Goal: Task Accomplishment & Management: Use online tool/utility

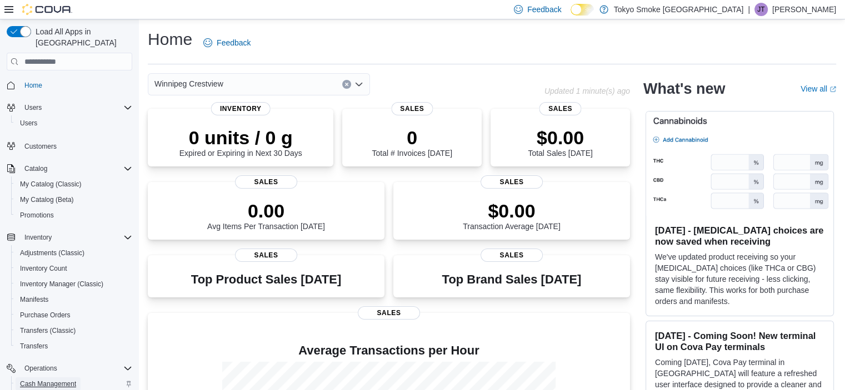
click at [59, 380] on span "Cash Management" at bounding box center [48, 384] width 56 height 9
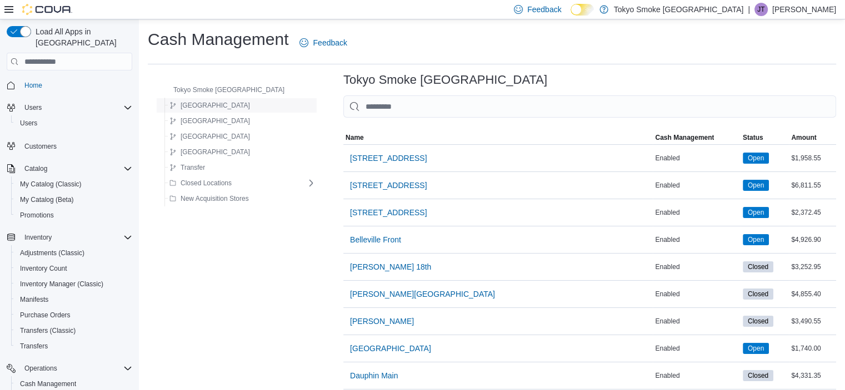
click at [201, 106] on span "[GEOGRAPHIC_DATA]" at bounding box center [214, 105] width 69 height 9
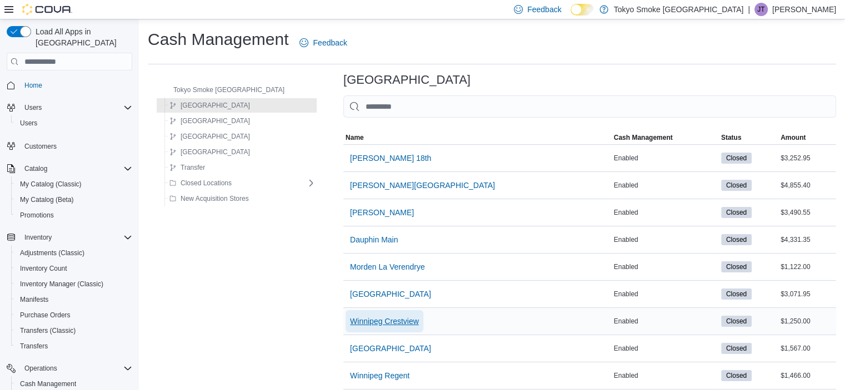
click at [378, 319] on span "Winnipeg Crestview" at bounding box center [384, 321] width 69 height 11
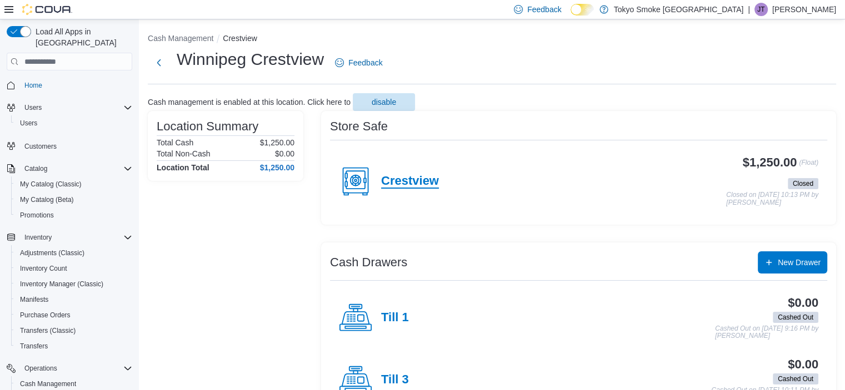
click at [426, 178] on h4 "Crestview" at bounding box center [410, 181] width 58 height 14
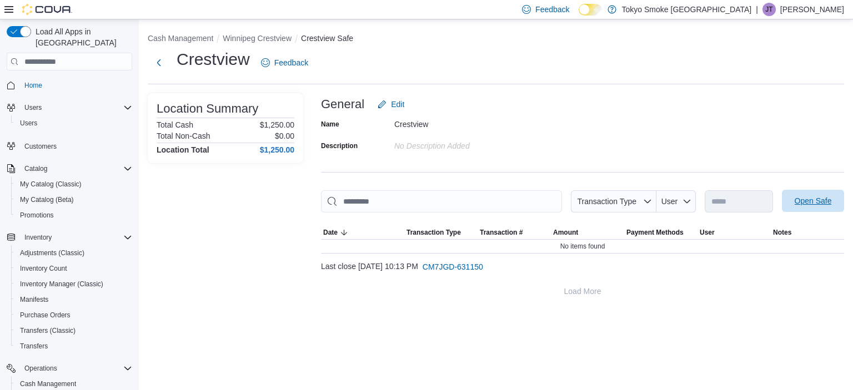
click at [811, 207] on span "Open Safe" at bounding box center [813, 201] width 49 height 22
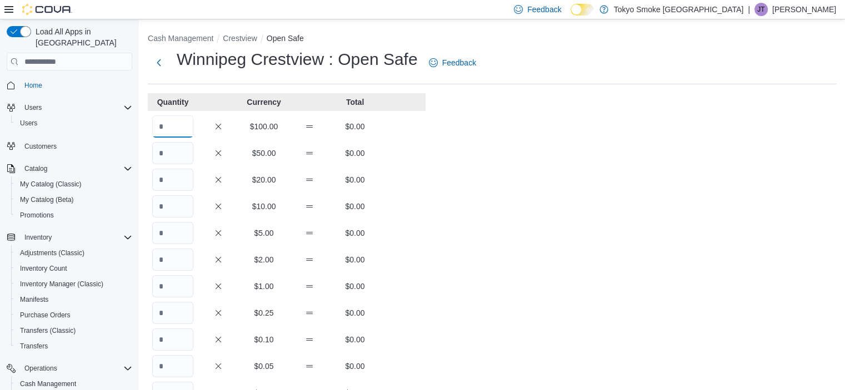
click at [170, 130] on input "Quantity" at bounding box center [172, 127] width 41 height 22
type input "*"
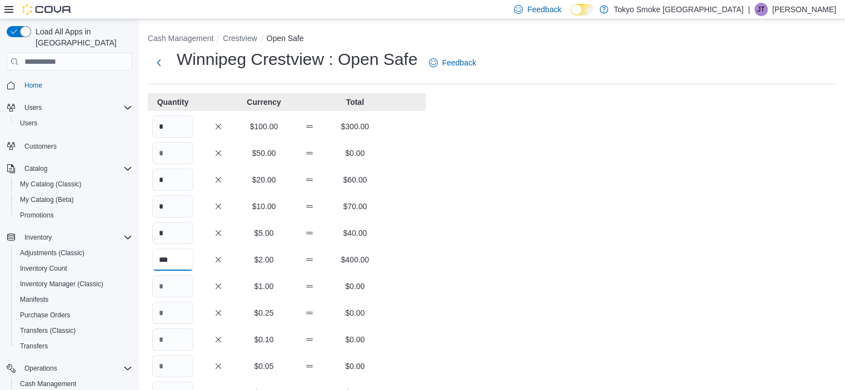
type input "***"
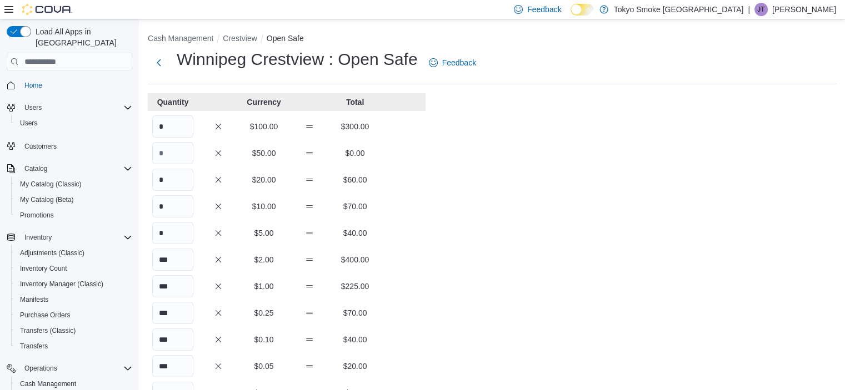
click at [460, 226] on div "Cash Management Crestview Open Safe Winnipeg Crestview : Open Safe Feedback Qua…" at bounding box center [492, 308] width 706 height 579
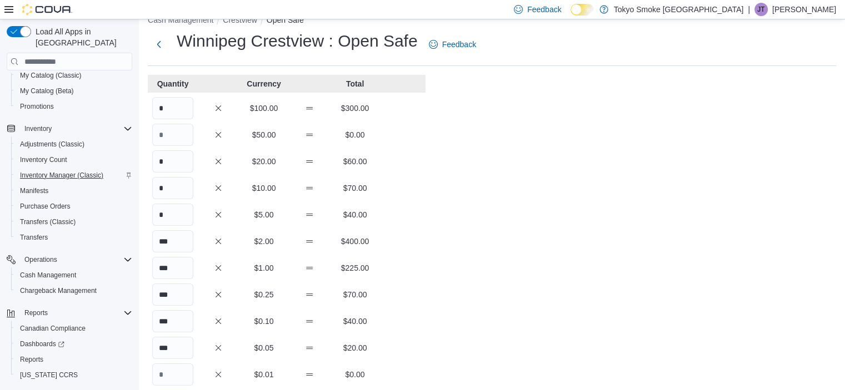
scroll to position [123, 0]
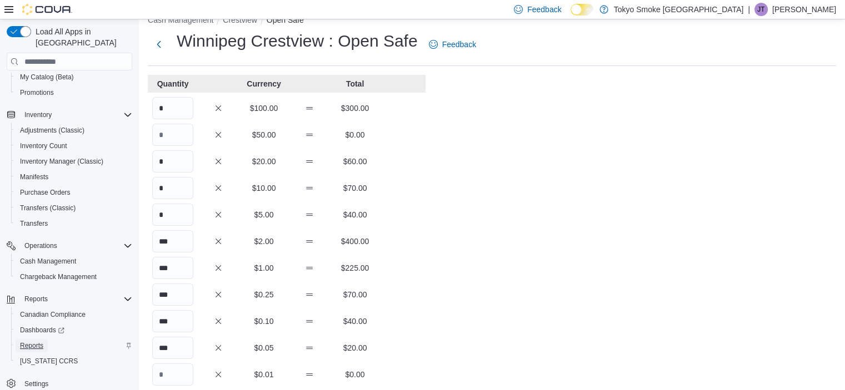
click at [42, 339] on span "Reports" at bounding box center [31, 345] width 23 height 13
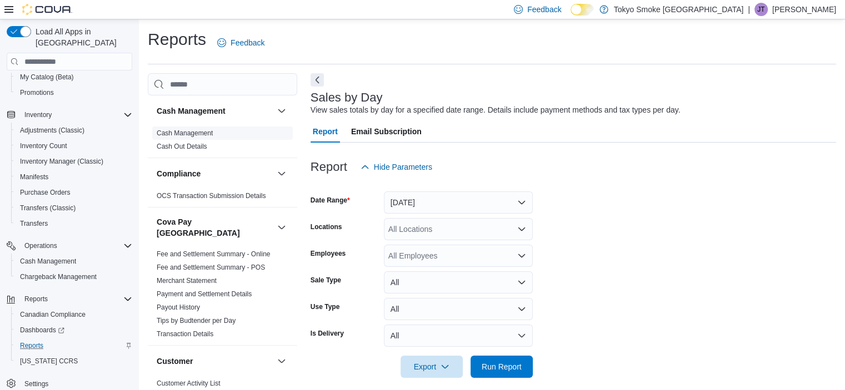
click at [200, 133] on link "Cash Management" at bounding box center [185, 133] width 56 height 8
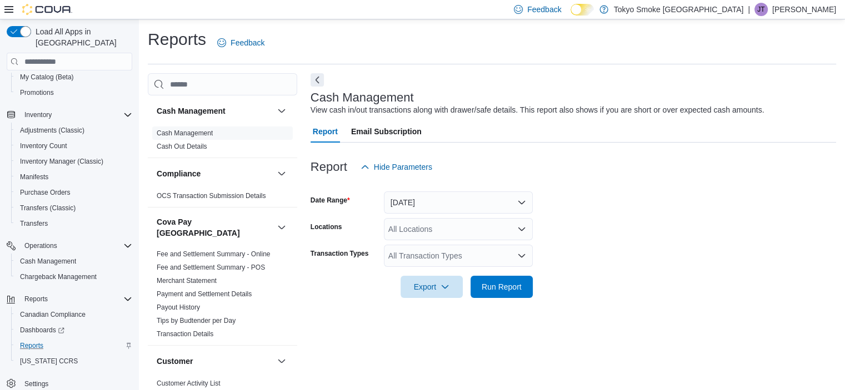
scroll to position [7, 0]
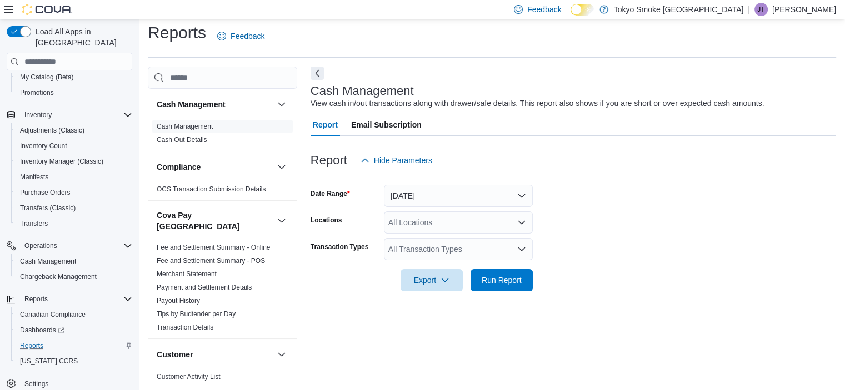
click at [469, 178] on div at bounding box center [572, 178] width 525 height 13
click at [472, 194] on button "[DATE]" at bounding box center [458, 196] width 149 height 22
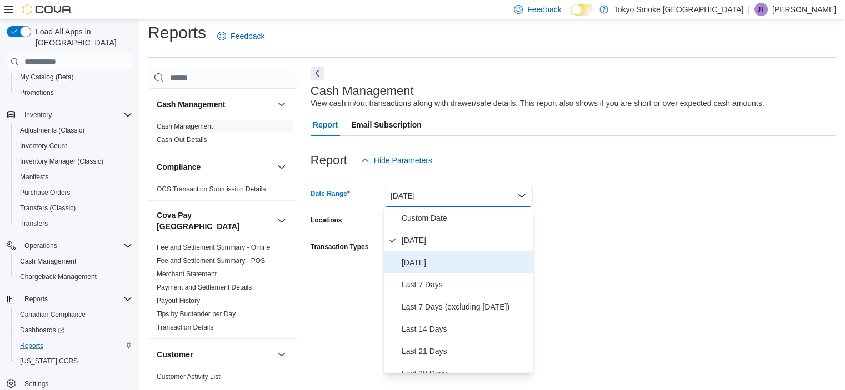
click at [481, 263] on span "[DATE]" at bounding box center [465, 262] width 127 height 13
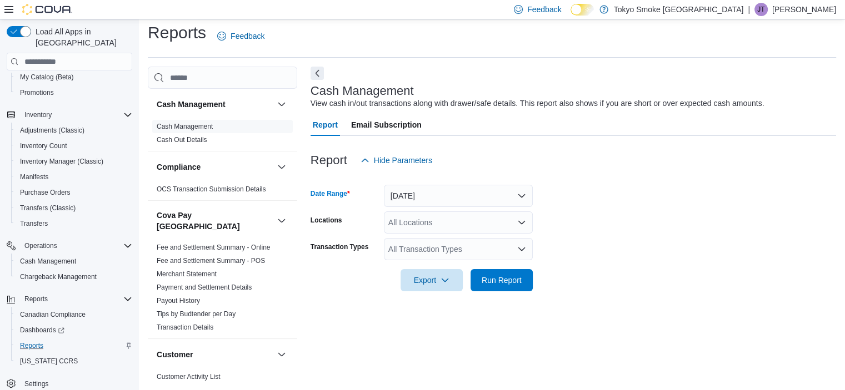
click at [467, 223] on div "All Locations" at bounding box center [458, 223] width 149 height 22
type input "****"
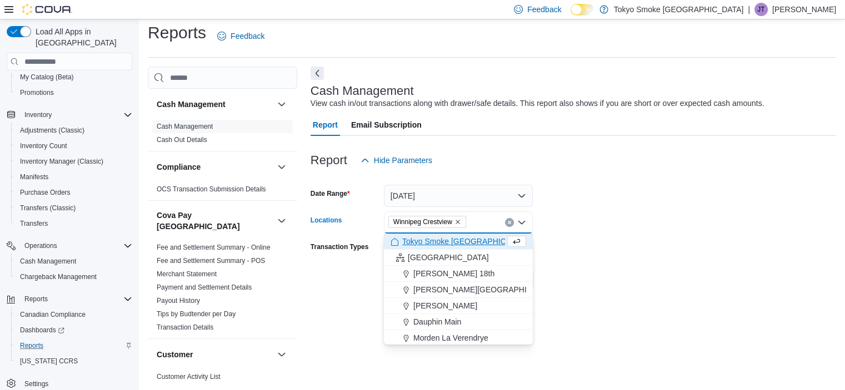
click at [616, 248] on form "Date Range [DATE] Locations [GEOGRAPHIC_DATA] [GEOGRAPHIC_DATA] Combo box. Sele…" at bounding box center [572, 232] width 525 height 120
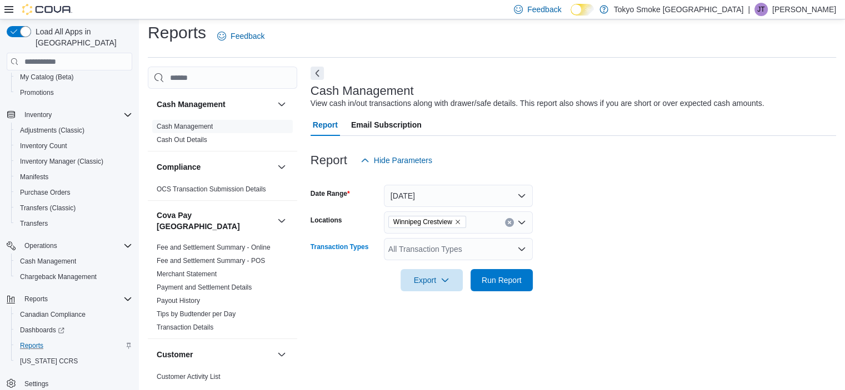
click at [495, 251] on div "All Transaction Types" at bounding box center [458, 249] width 149 height 22
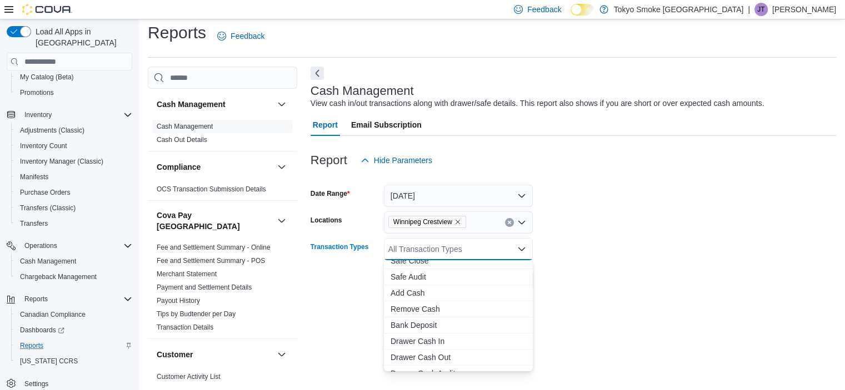
scroll to position [0, 0]
click at [422, 280] on span "Safe Close" at bounding box center [458, 284] width 136 height 11
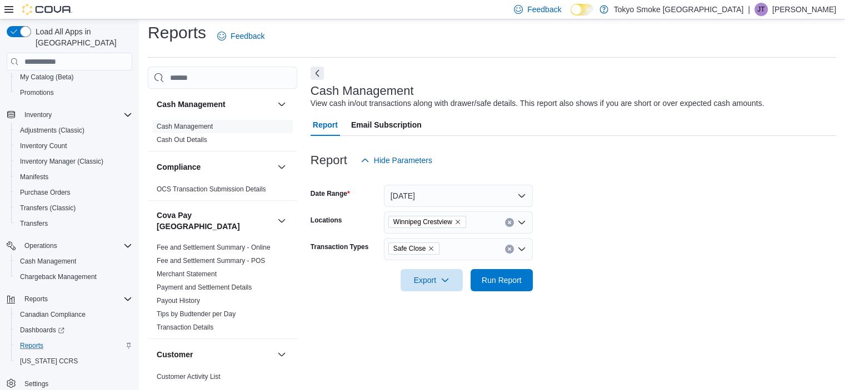
click at [684, 226] on form "Date Range [DATE] Locations [GEOGRAPHIC_DATA] Crestview Transaction Types Safe …" at bounding box center [572, 232] width 525 height 120
click at [494, 282] on span "Run Report" at bounding box center [501, 279] width 40 height 11
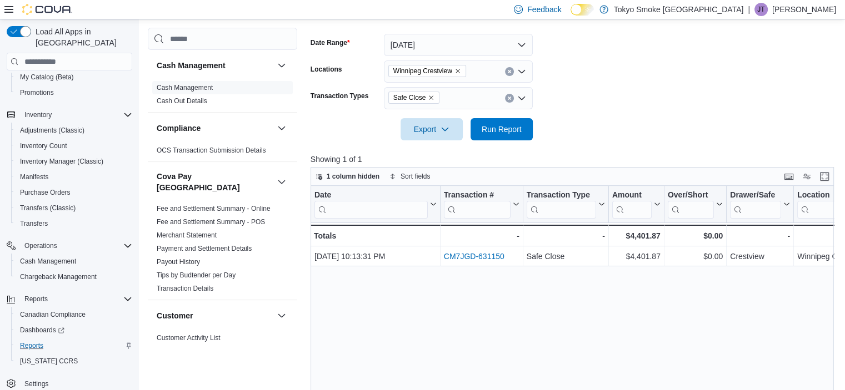
click at [429, 96] on icon "Remove Safe Close from selection in this group" at bounding box center [431, 97] width 7 height 7
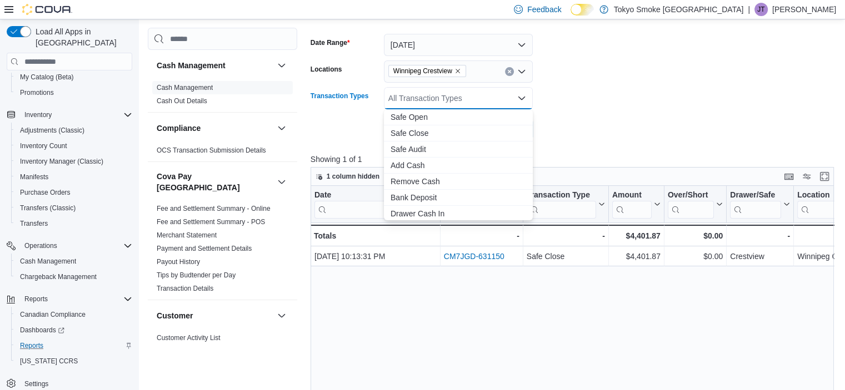
click at [431, 95] on div "All Transaction Types Combo box. Selected. Combo box input. All Transaction Typ…" at bounding box center [458, 98] width 149 height 22
click at [432, 150] on span "Safe Audit" at bounding box center [458, 149] width 136 height 11
click at [596, 106] on form "Date Range [DATE] Locations [GEOGRAPHIC_DATA] Crestview Transaction Types Safe …" at bounding box center [574, 81] width 529 height 120
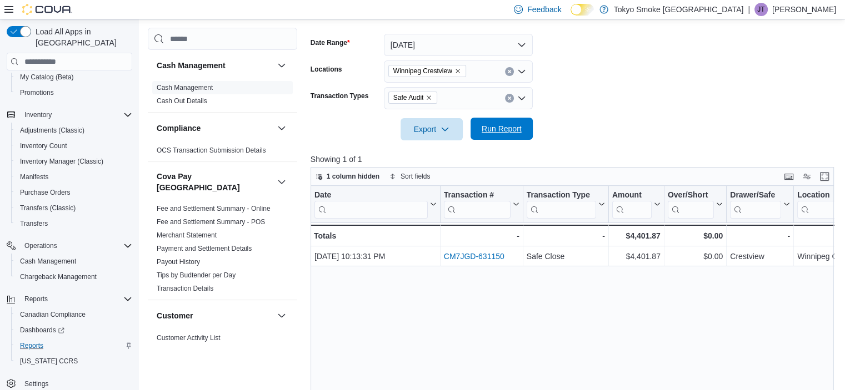
click at [517, 135] on span "Run Report" at bounding box center [501, 129] width 49 height 22
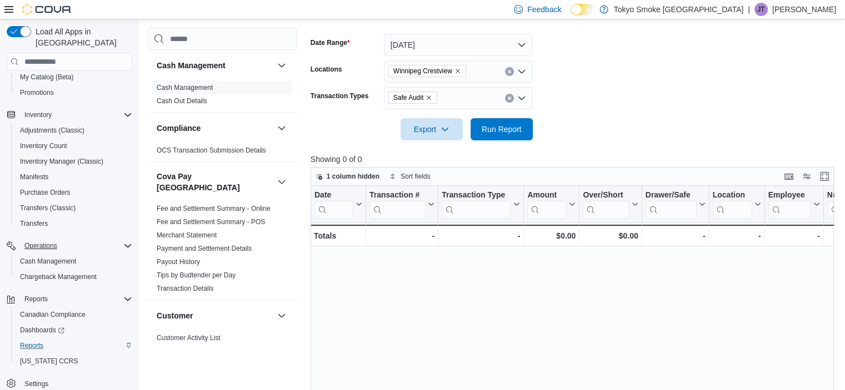
click at [47, 242] on button "Operations" at bounding box center [69, 246] width 134 height 16
click at [54, 257] on span "Cash Management" at bounding box center [48, 261] width 56 height 9
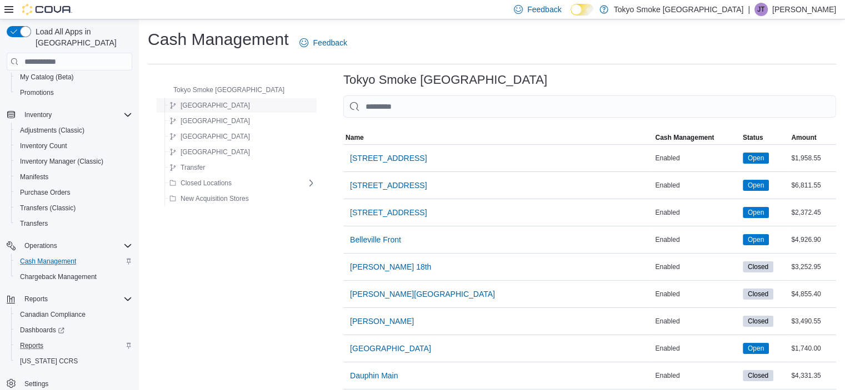
click at [239, 106] on div "[GEOGRAPHIC_DATA]" at bounding box center [240, 105] width 150 height 13
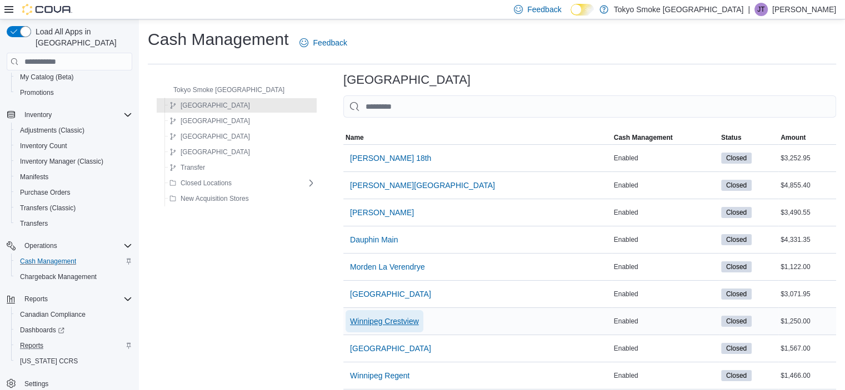
click at [352, 325] on span "Winnipeg Crestview" at bounding box center [384, 321] width 69 height 11
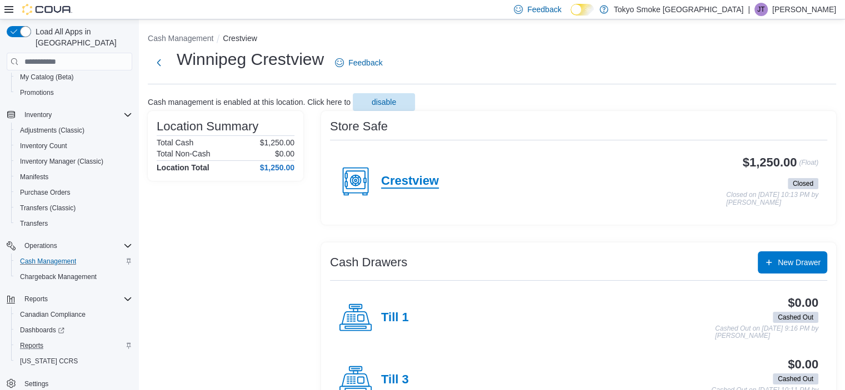
click at [411, 184] on h4 "Crestview" at bounding box center [410, 181] width 58 height 14
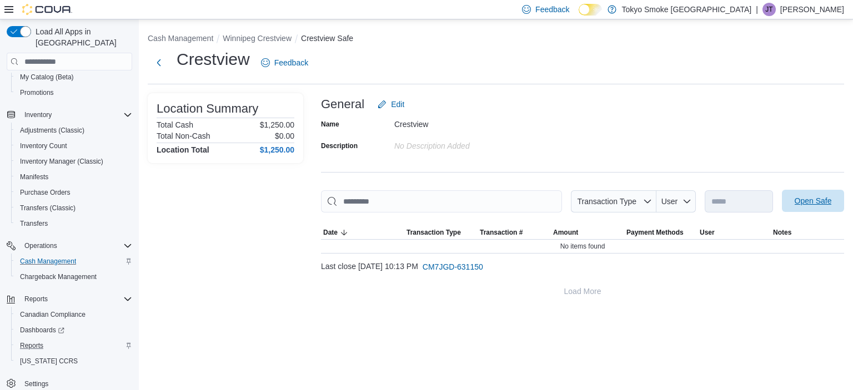
click at [795, 203] on span "Open Safe" at bounding box center [813, 200] width 37 height 11
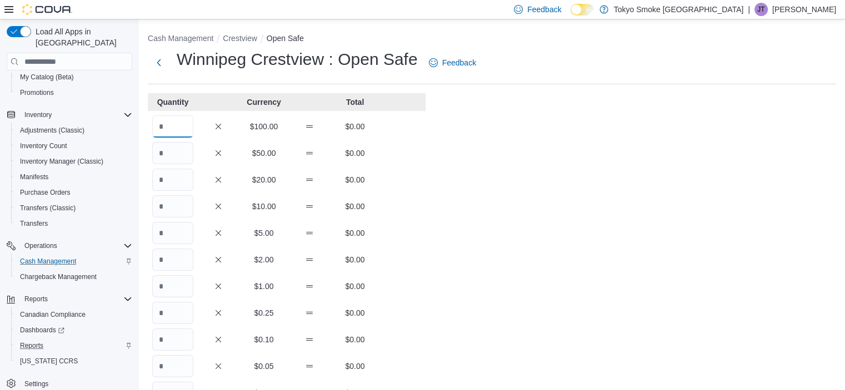
click at [188, 131] on input "Quantity" at bounding box center [172, 127] width 41 height 22
type input "*"
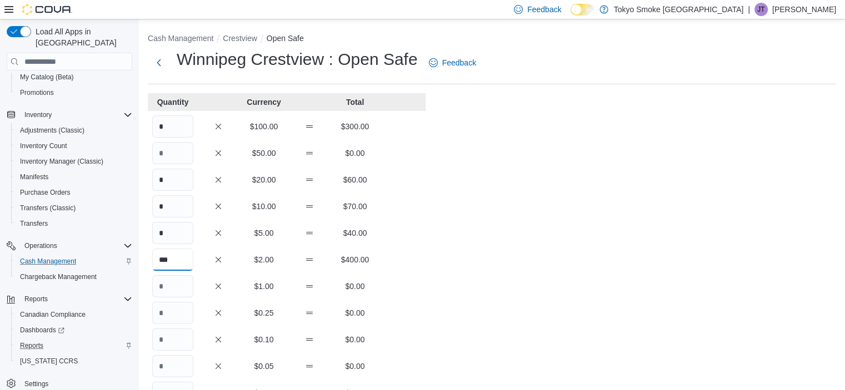
type input "***"
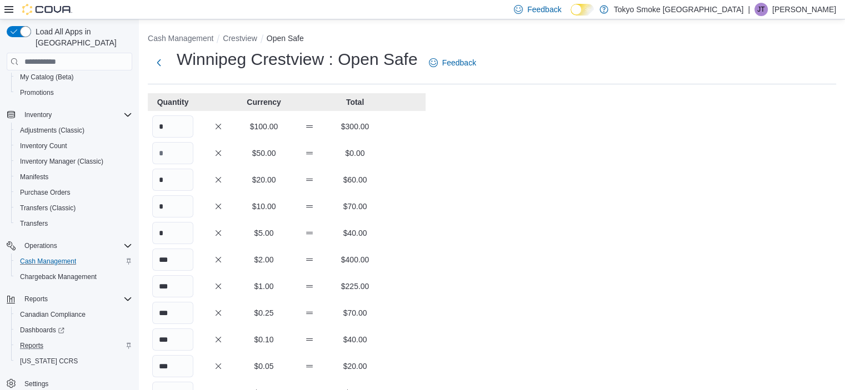
click at [484, 238] on div "Cash Management Crestview Open Safe Winnipeg Crestview : Open Safe Feedback Qua…" at bounding box center [492, 308] width 706 height 579
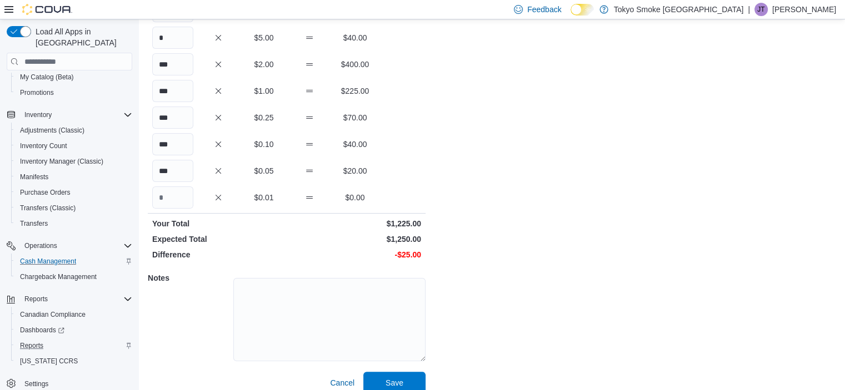
scroll to position [208, 0]
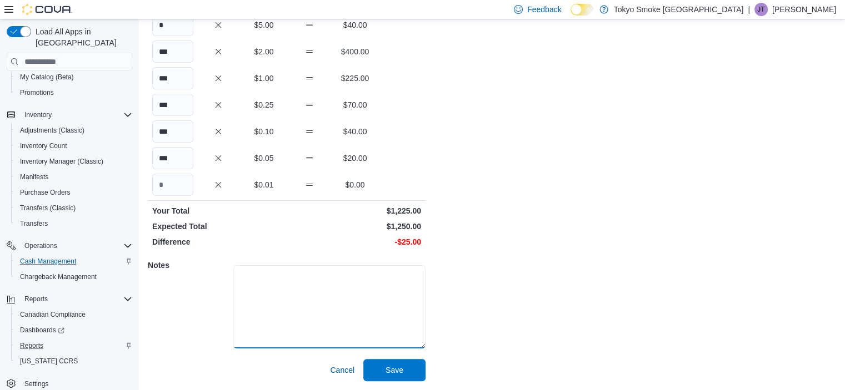
click at [362, 291] on textarea at bounding box center [329, 306] width 192 height 83
click at [330, 292] on textarea "**********" at bounding box center [329, 306] width 192 height 83
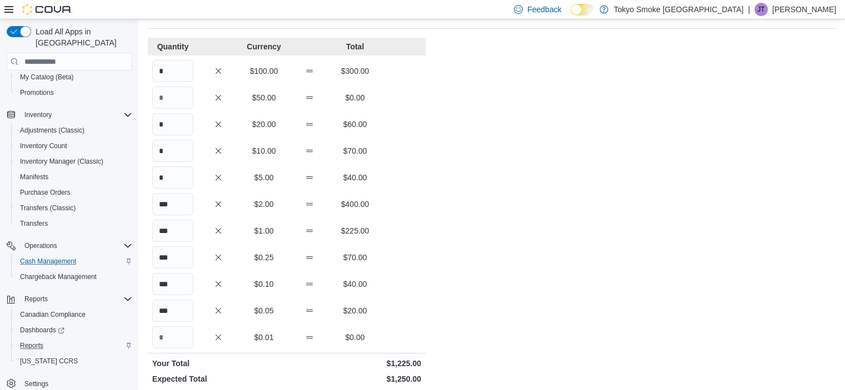
scroll to position [0, 0]
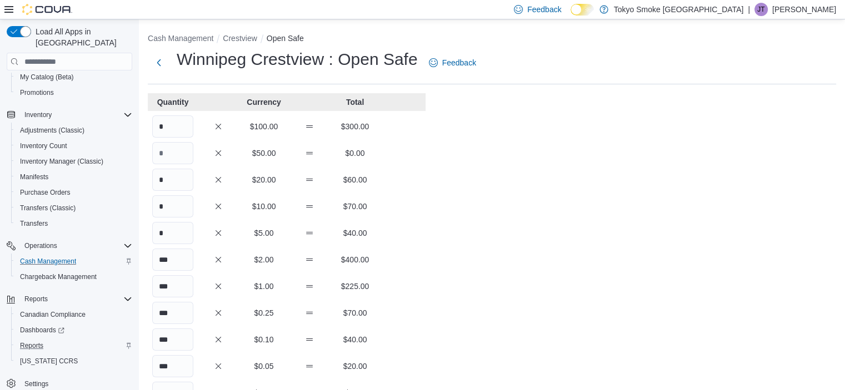
type textarea "**********"
click at [485, 167] on div "**********" at bounding box center [492, 308] width 706 height 579
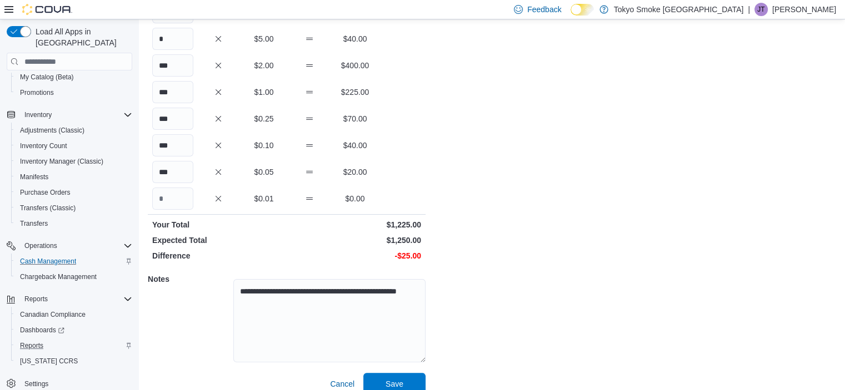
scroll to position [208, 0]
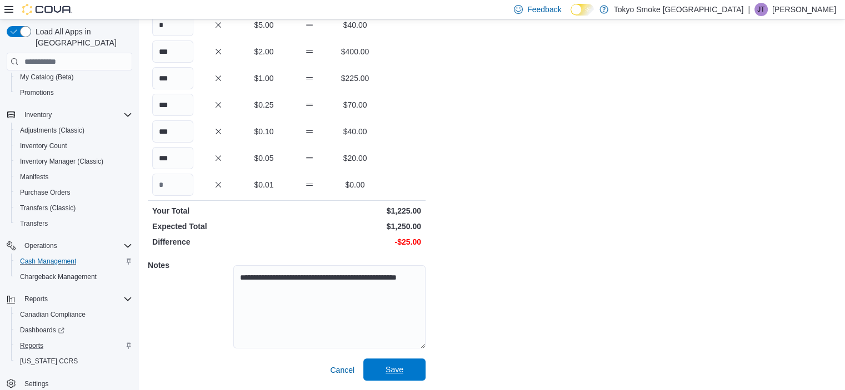
click at [404, 362] on span "Save" at bounding box center [394, 370] width 49 height 22
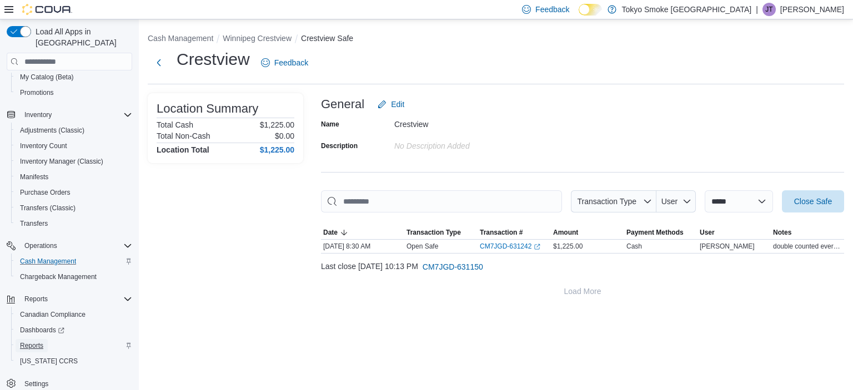
click at [42, 342] on span "Reports" at bounding box center [31, 346] width 23 height 9
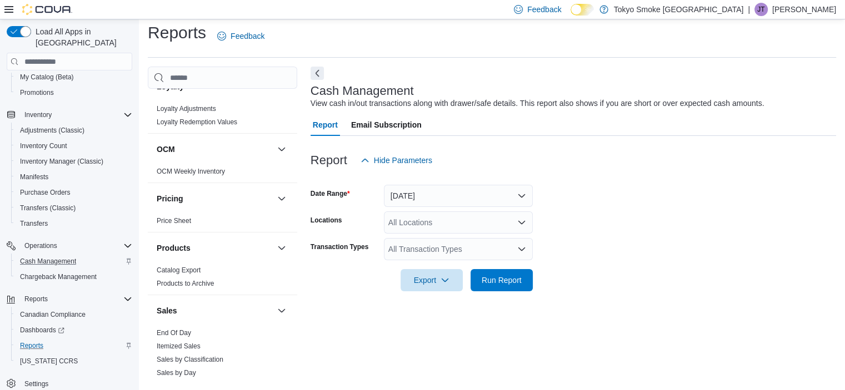
scroll to position [906, 0]
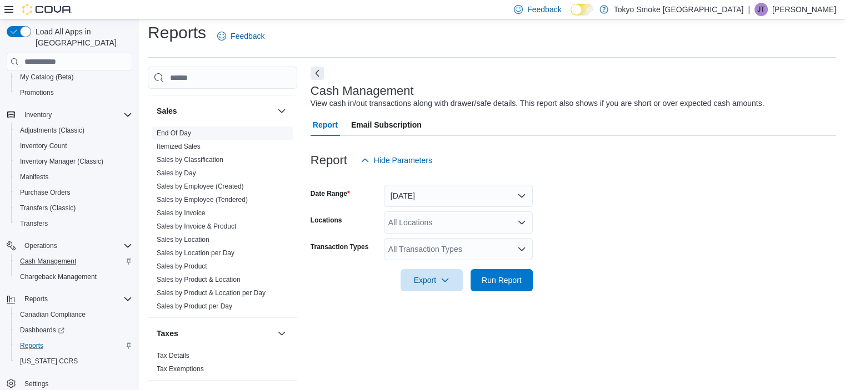
click at [180, 129] on span "End Of Day" at bounding box center [174, 133] width 34 height 9
click at [178, 129] on link "End Of Day" at bounding box center [174, 133] width 34 height 8
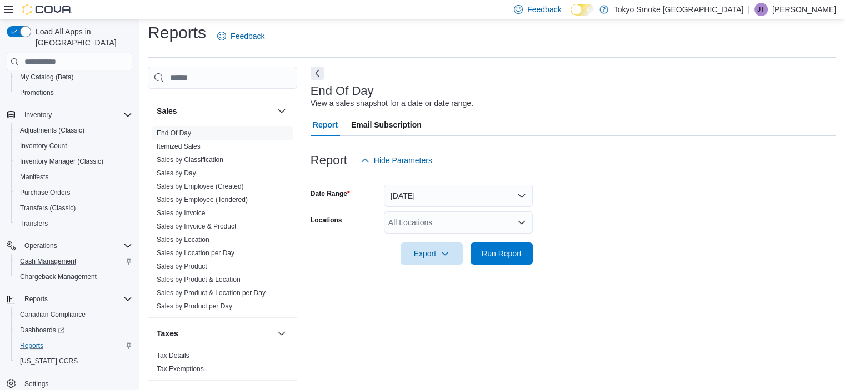
click at [456, 184] on div at bounding box center [572, 178] width 525 height 13
click at [460, 193] on button "[DATE]" at bounding box center [458, 196] width 149 height 22
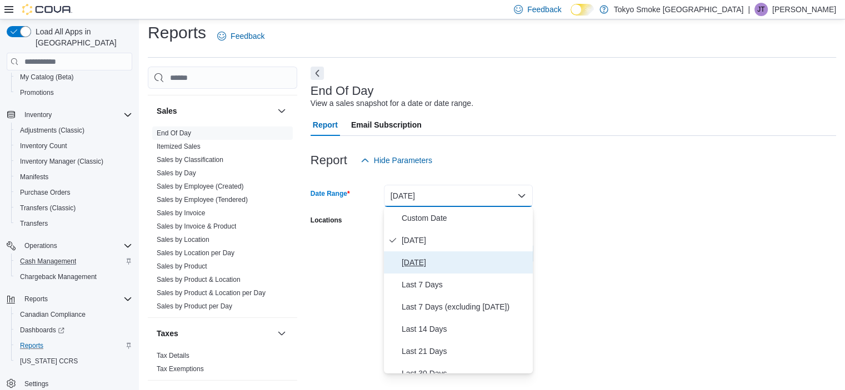
click at [459, 267] on span "[DATE]" at bounding box center [465, 262] width 127 height 13
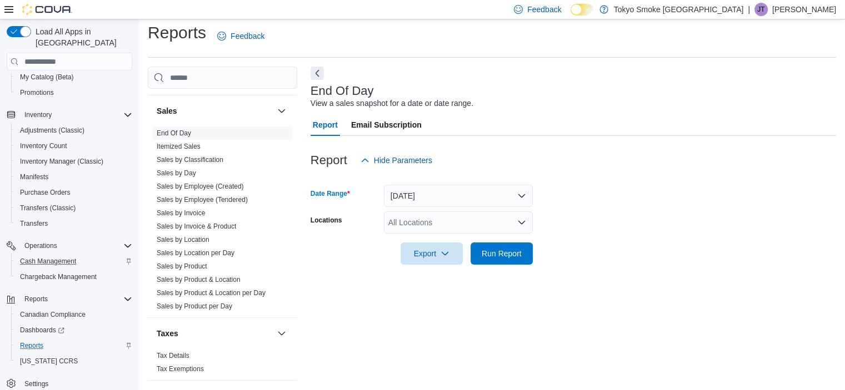
click at [483, 218] on div "All Locations" at bounding box center [458, 223] width 149 height 22
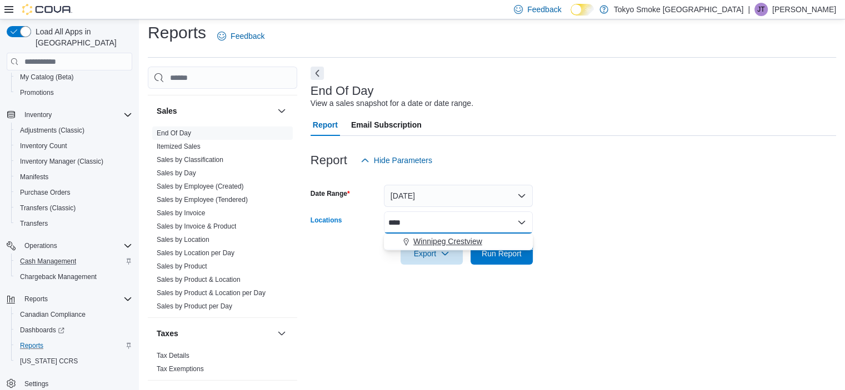
type input "****"
click at [471, 237] on span "Winnipeg Crestview" at bounding box center [447, 241] width 69 height 11
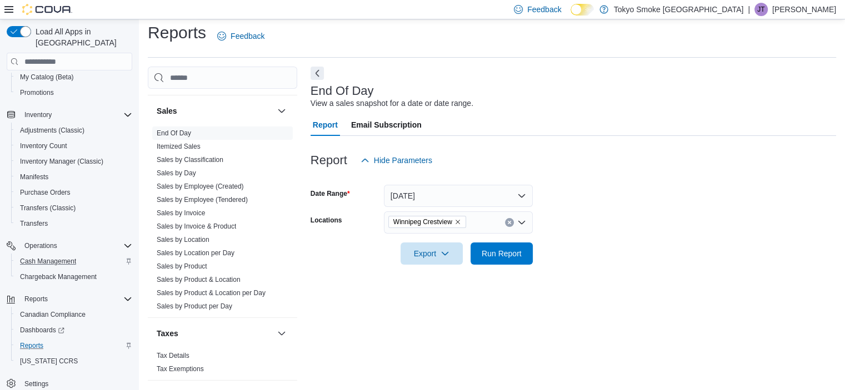
click at [618, 255] on form "Date Range [DATE] Locations [GEOGRAPHIC_DATA] Crestview Export Run Report" at bounding box center [572, 218] width 525 height 93
click at [509, 248] on span "Run Report" at bounding box center [501, 253] width 40 height 11
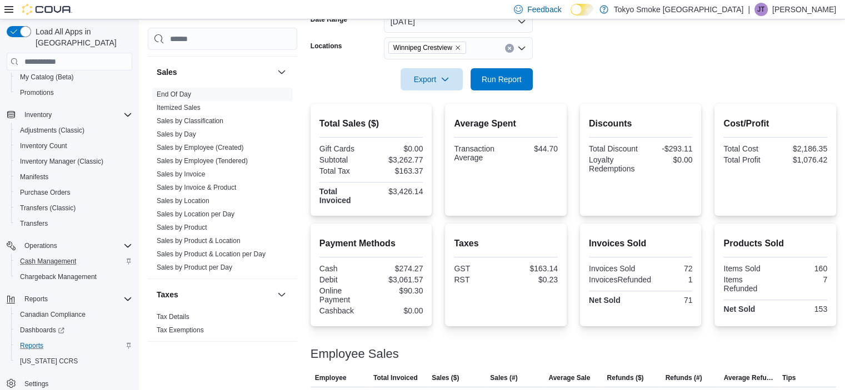
scroll to position [184, 0]
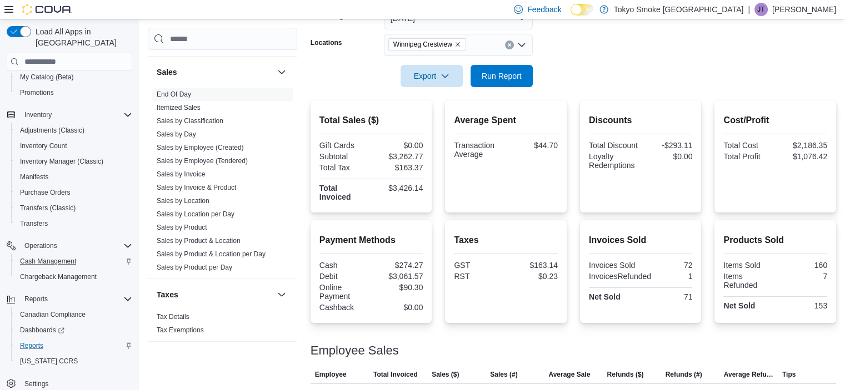
click at [411, 259] on div "Payment Methods Cash $274.27 Debit $3,061.57 Online Payment $90.30 Cashback $0.…" at bounding box center [371, 274] width 104 height 81
copy div "274.27"
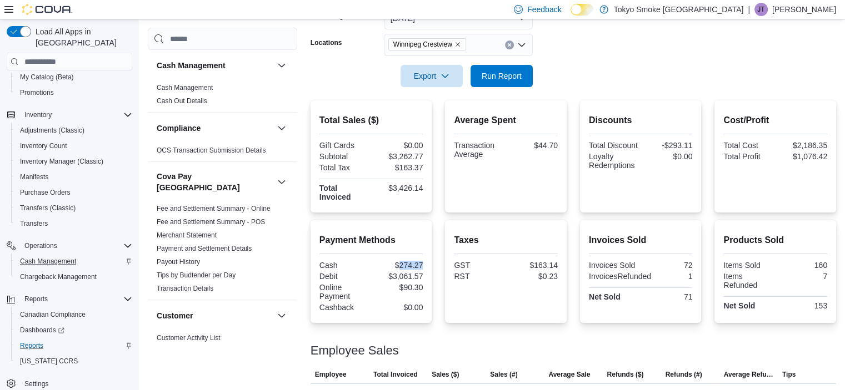
scroll to position [0, 0]
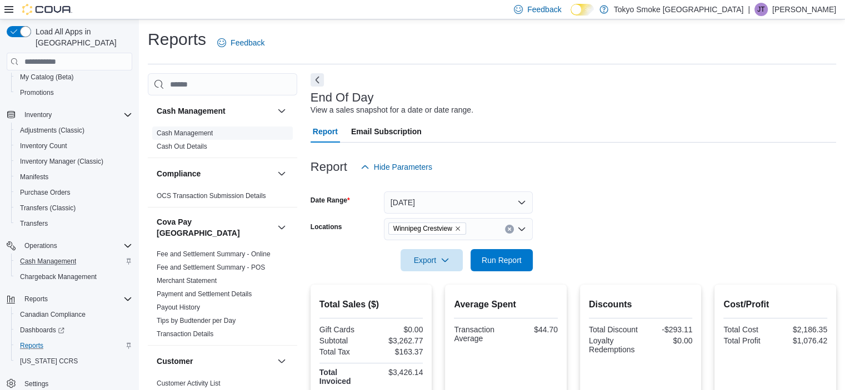
click at [193, 133] on link "Cash Management" at bounding box center [185, 133] width 56 height 8
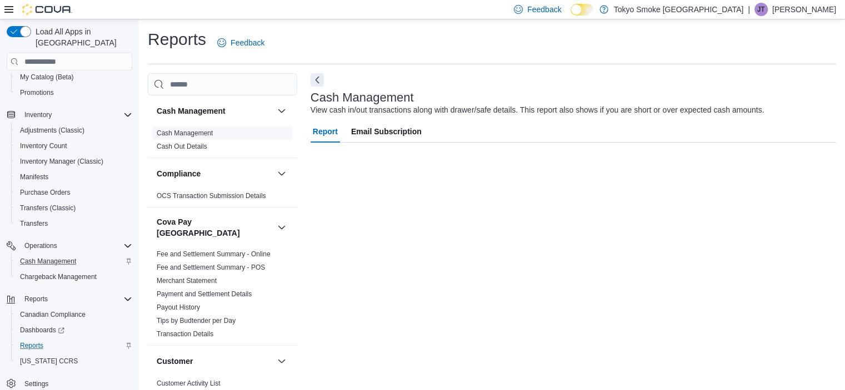
scroll to position [7, 0]
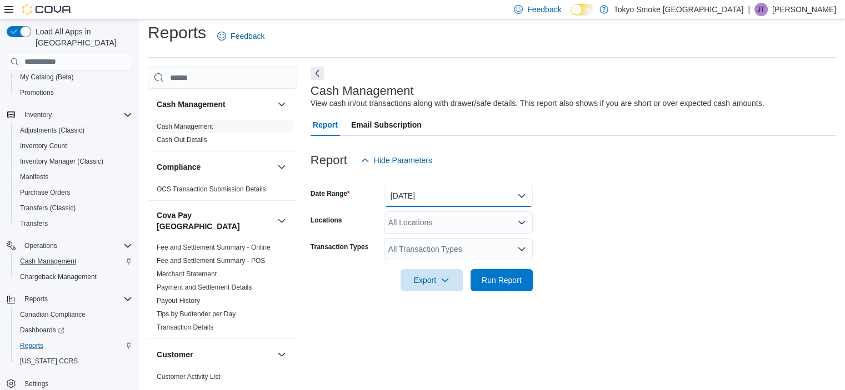
click at [446, 199] on button "[DATE]" at bounding box center [458, 196] width 149 height 22
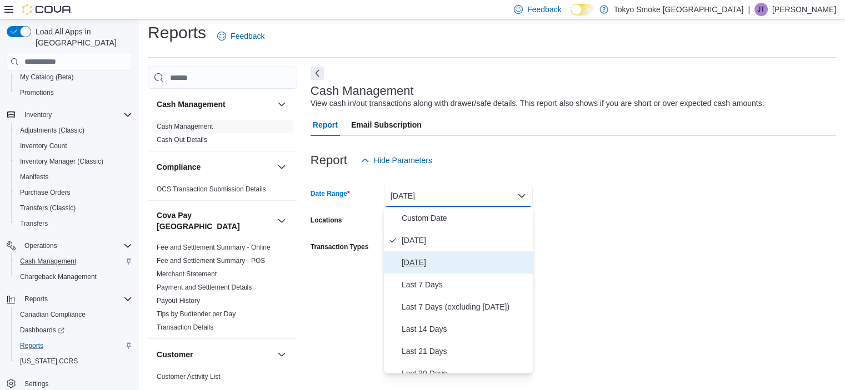
click at [451, 259] on span "[DATE]" at bounding box center [465, 262] width 127 height 13
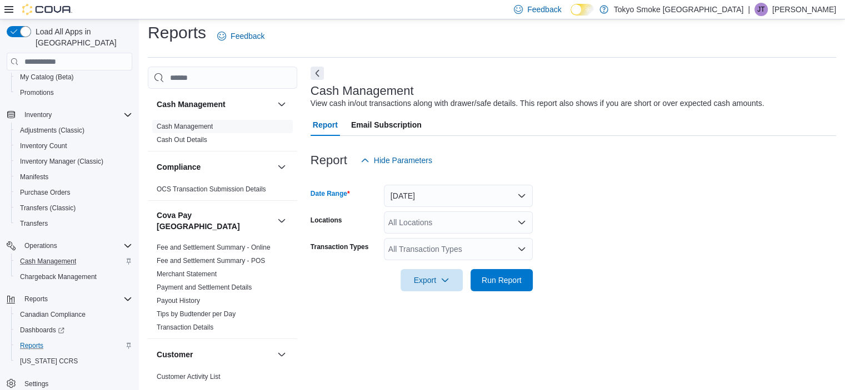
click at [455, 224] on div "All Locations" at bounding box center [458, 223] width 149 height 22
type input "*****"
click at [463, 240] on span "Winnipeg Crestview" at bounding box center [447, 241] width 69 height 11
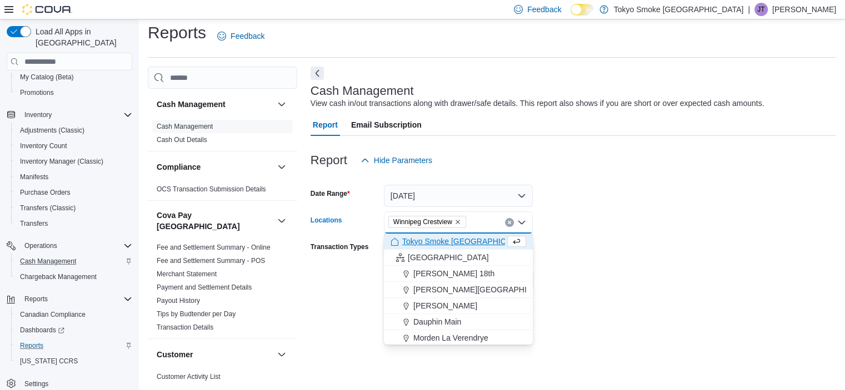
click at [602, 265] on div at bounding box center [572, 264] width 525 height 9
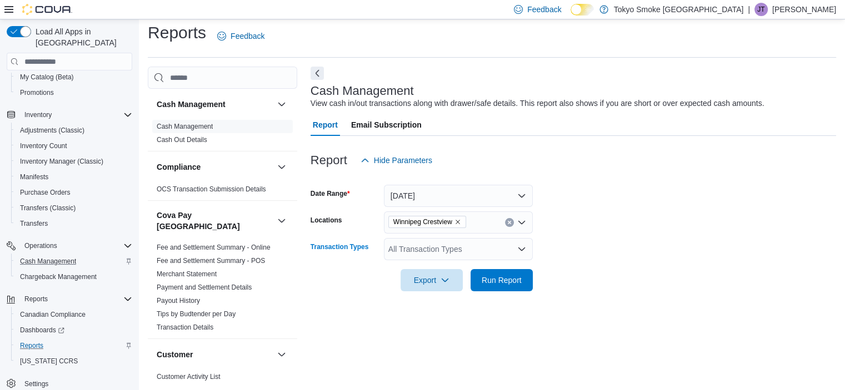
click at [471, 253] on div "All Transaction Types" at bounding box center [458, 249] width 149 height 22
type input "*"
click at [461, 265] on span "Bank Deposit" at bounding box center [458, 268] width 136 height 11
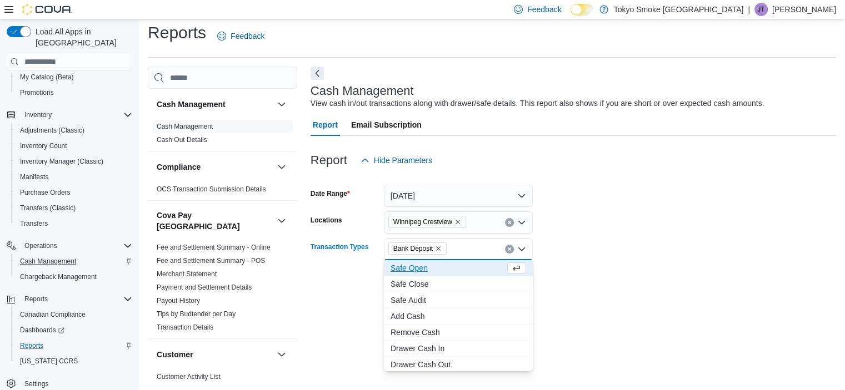
click at [678, 268] on div at bounding box center [572, 264] width 525 height 9
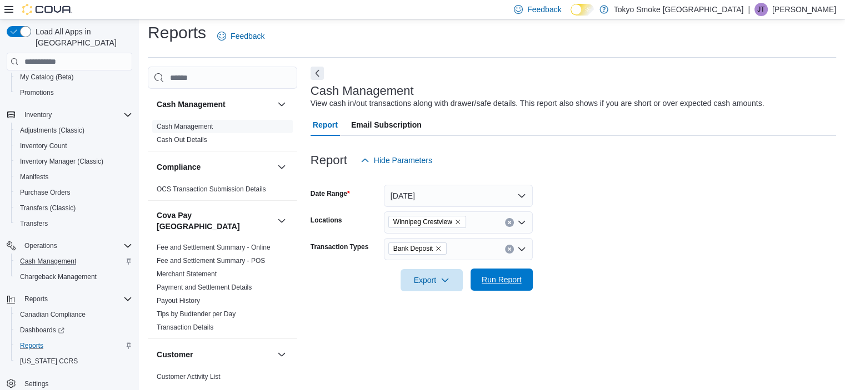
click at [497, 286] on span "Run Report" at bounding box center [501, 280] width 49 height 22
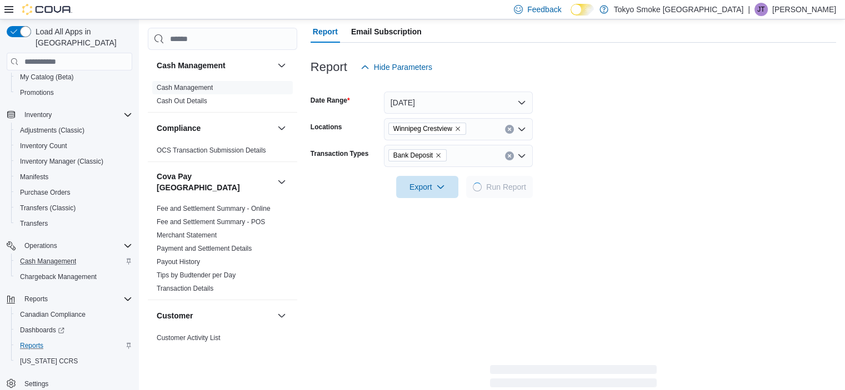
scroll to position [118, 0]
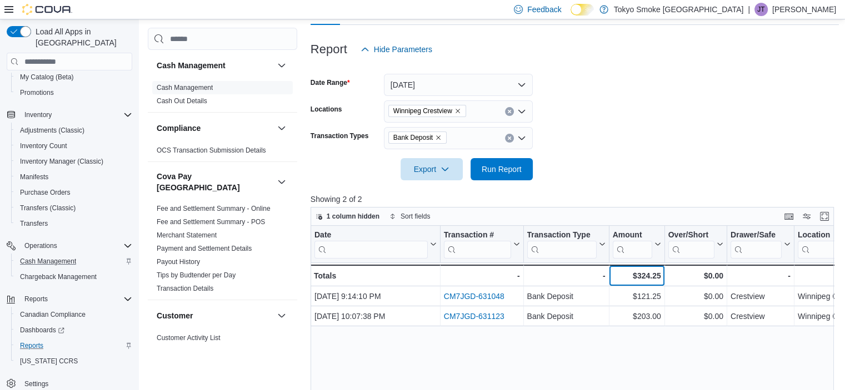
click at [644, 275] on div "$324.25" at bounding box center [636, 275] width 48 height 13
copy div "324.25"
click at [438, 136] on icon "Remove Bank Deposit from selection in this group" at bounding box center [438, 137] width 7 height 7
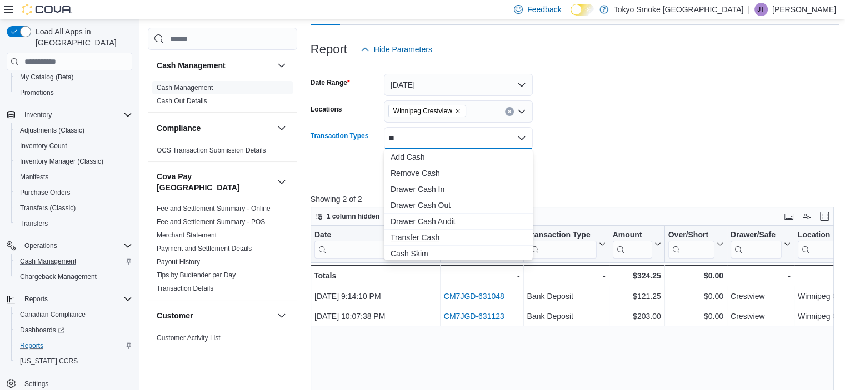
type input "**"
click at [434, 233] on span "Transfer Cash" at bounding box center [458, 237] width 136 height 11
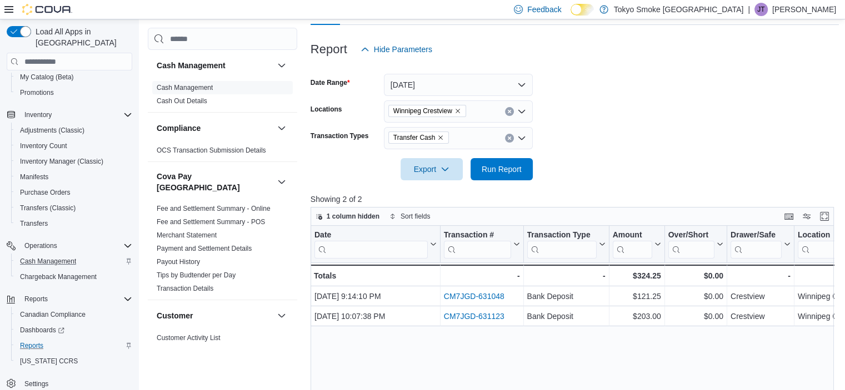
click at [622, 173] on form "Date Range [DATE] Locations [GEOGRAPHIC_DATA] Crestview Transaction Types Trans…" at bounding box center [574, 121] width 529 height 120
click at [493, 162] on span "Run Report" at bounding box center [501, 169] width 49 height 22
